Goal: Transaction & Acquisition: Purchase product/service

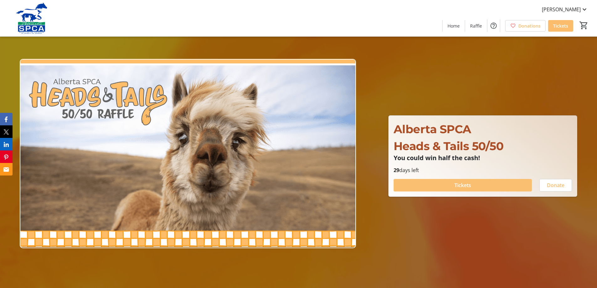
click at [463, 182] on span "Tickets" at bounding box center [462, 185] width 17 height 8
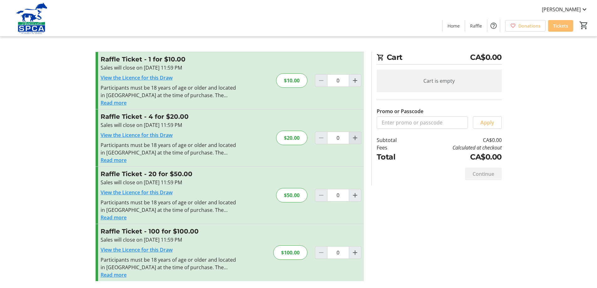
click at [355, 142] on span "Increment by one" at bounding box center [355, 138] width 12 height 12
type input "1"
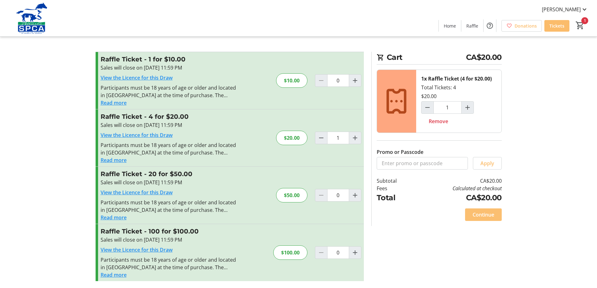
click at [481, 214] on span "Continue" at bounding box center [484, 215] width 22 height 8
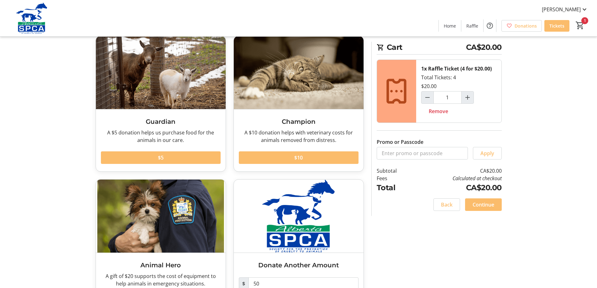
scroll to position [72, 0]
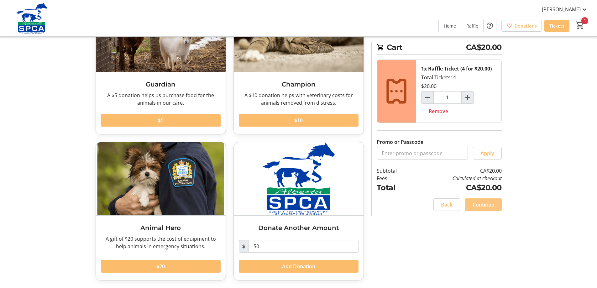
click at [497, 206] on span at bounding box center [483, 204] width 37 height 15
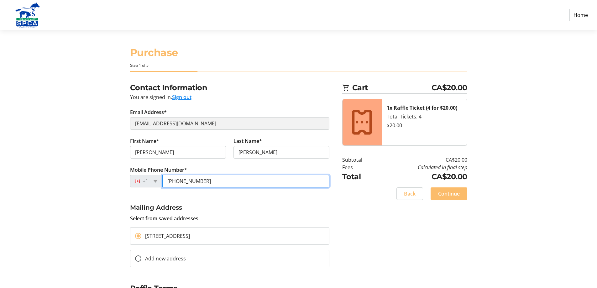
drag, startPoint x: 181, startPoint y: 180, endPoint x: 211, endPoint y: 182, distance: 30.5
click at [211, 182] on input "[PHONE_NUMBER]" at bounding box center [245, 181] width 167 height 13
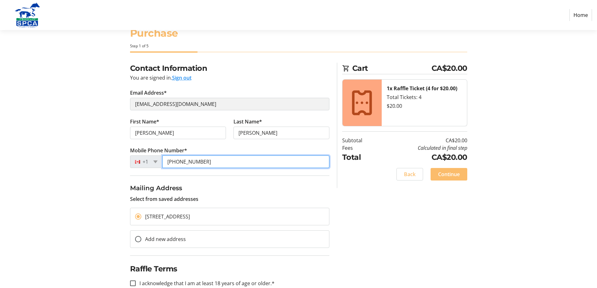
scroll to position [34, 0]
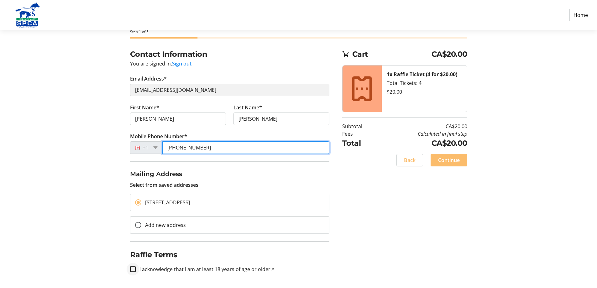
type input "[PHONE_NUMBER]"
click at [133, 269] on input "I acknowledge that I am at least 18 years of age or older.*" at bounding box center [133, 269] width 6 height 6
checkbox input "true"
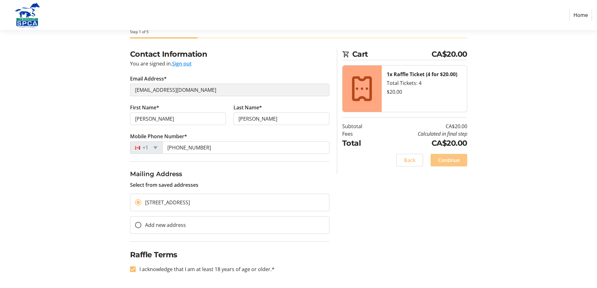
click at [461, 158] on span at bounding box center [449, 160] width 37 height 15
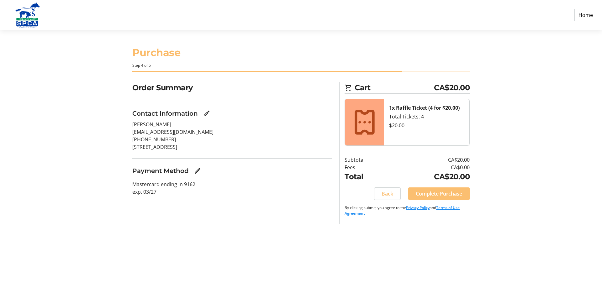
click at [437, 195] on span "Complete Purchase" at bounding box center [439, 194] width 46 height 8
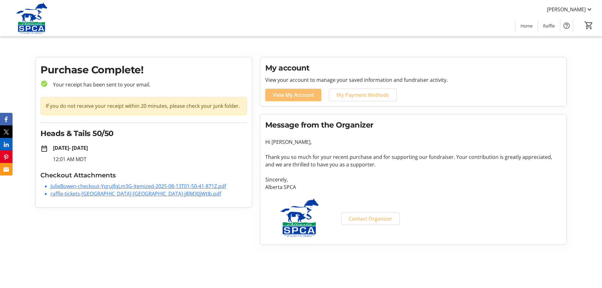
click at [87, 195] on link "raffle-tickets-[GEOGRAPHIC_DATA]-[GEOGRAPHIC_DATA]-j8lM30jWtIb.pdf" at bounding box center [135, 193] width 170 height 7
click at [85, 185] on link "JulieBowen-checkout-YqruJfqLm3G-itemized-2025-08-13T01-50-41-871Z.pdf" at bounding box center [137, 186] width 175 height 7
